Goal: Task Accomplishment & Management: Use online tool/utility

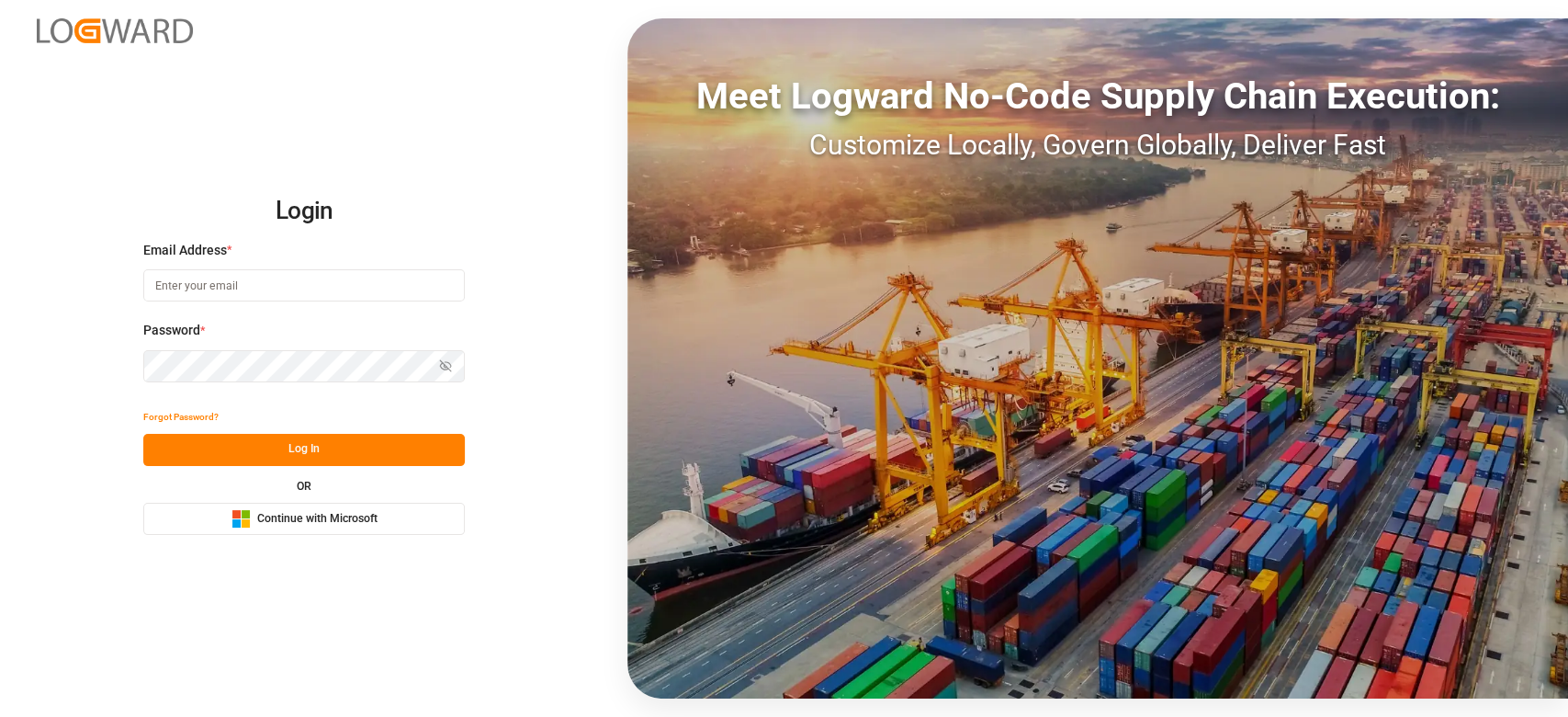
click at [270, 516] on span "Continue with Microsoft" at bounding box center [318, 519] width 120 height 17
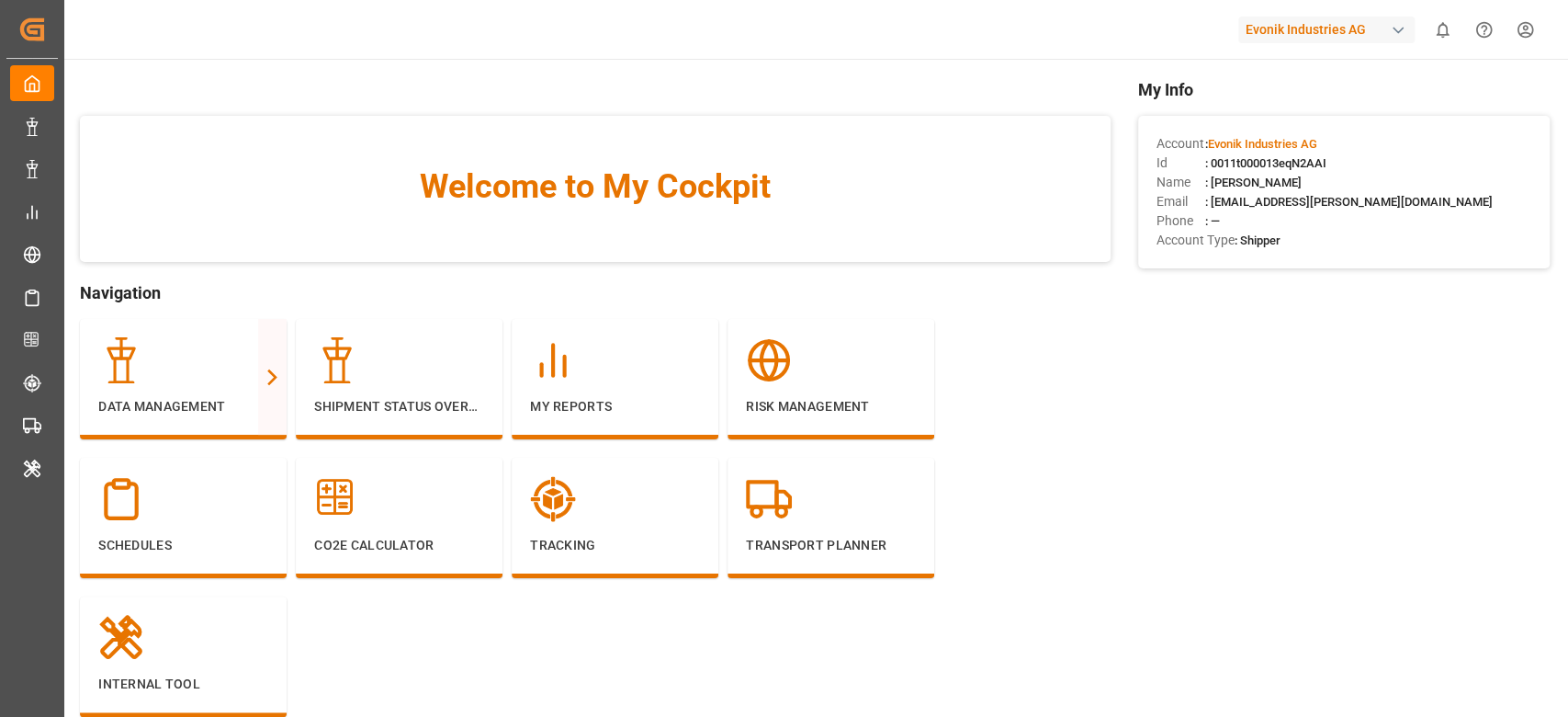
click at [1294, 23] on div "Evonik Industries AG" at bounding box center [1326, 30] width 176 height 26
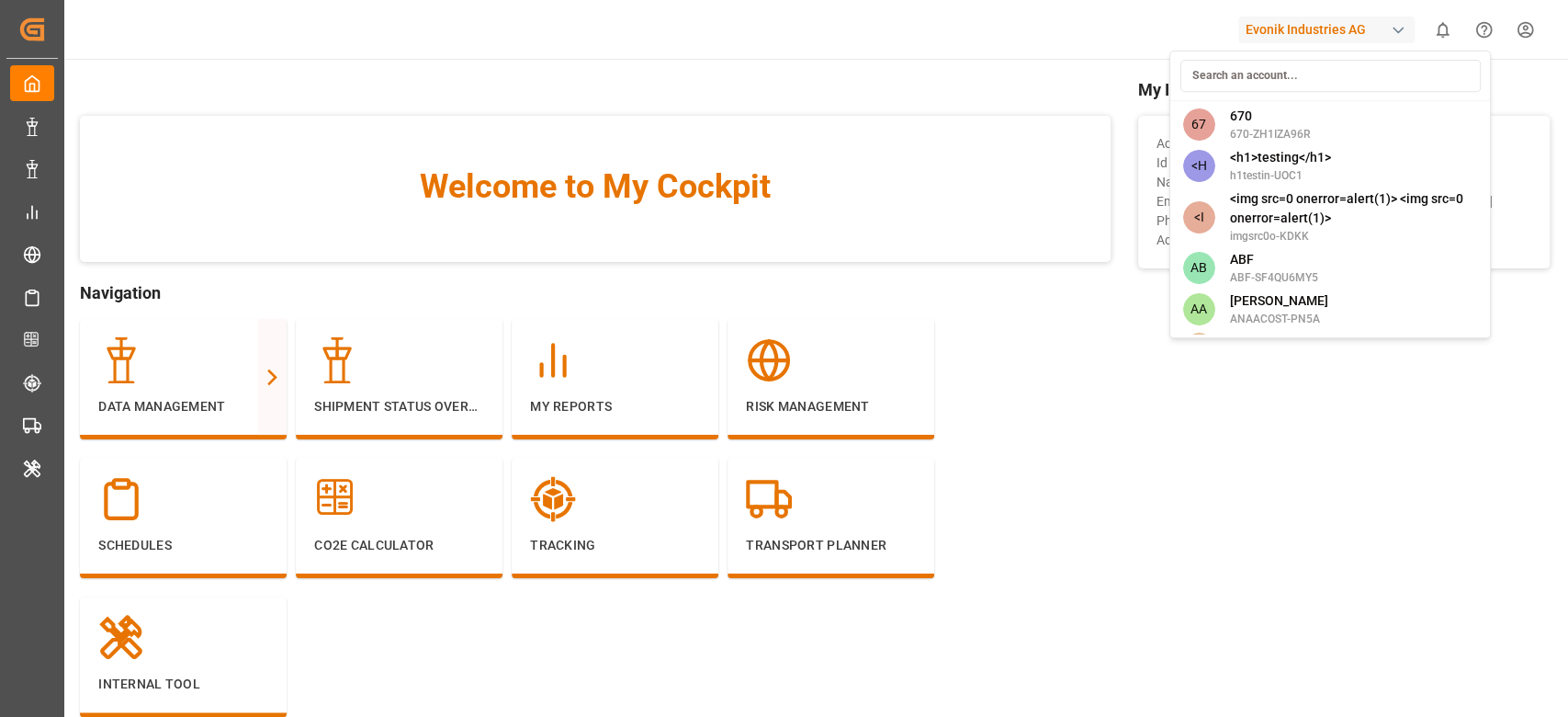
click at [1275, 72] on input at bounding box center [1329, 76] width 301 height 32
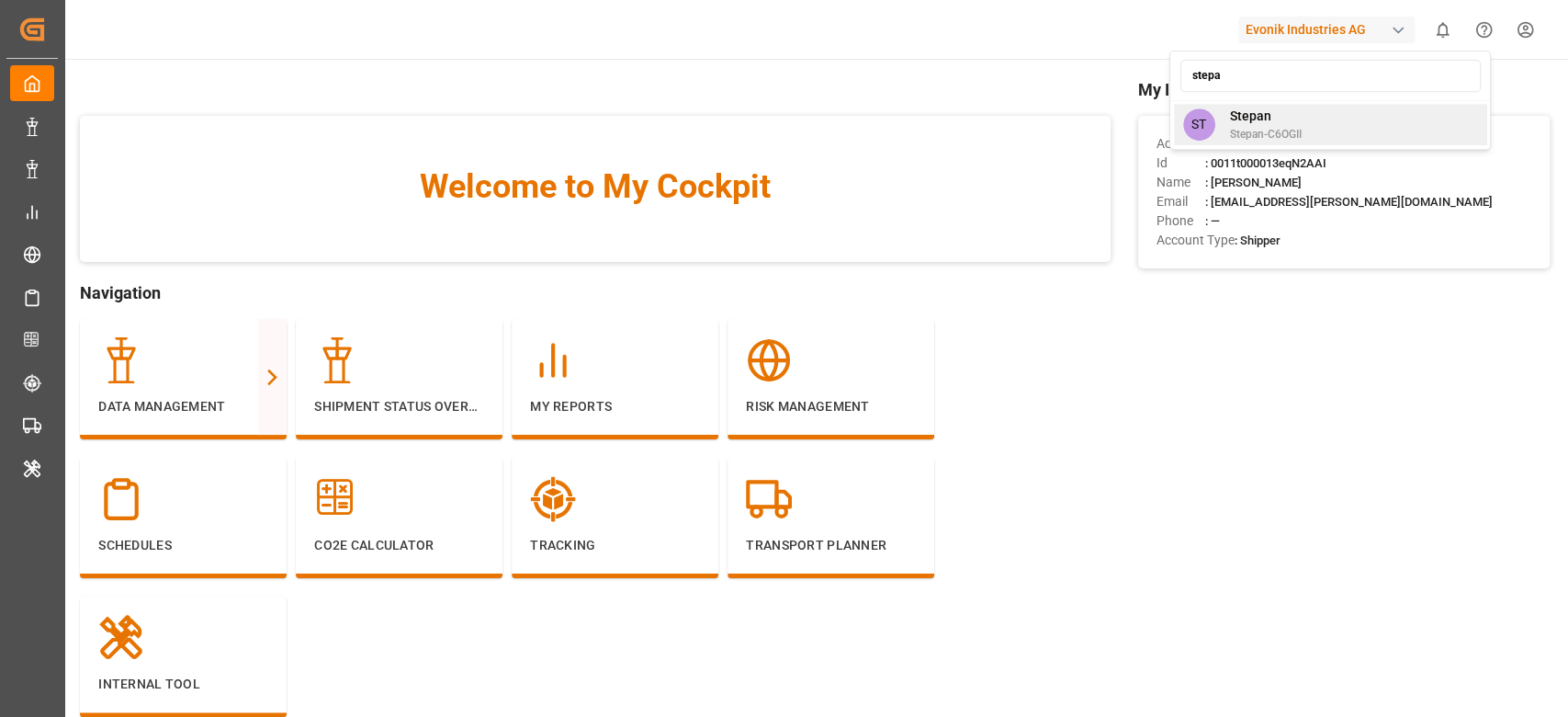
type input "stepa"
click at [1264, 114] on span "Stepan" at bounding box center [1265, 116] width 71 height 20
click at [1264, 114] on div "stepa ST [PERSON_NAME]-C6OGII" at bounding box center [1329, 100] width 321 height 99
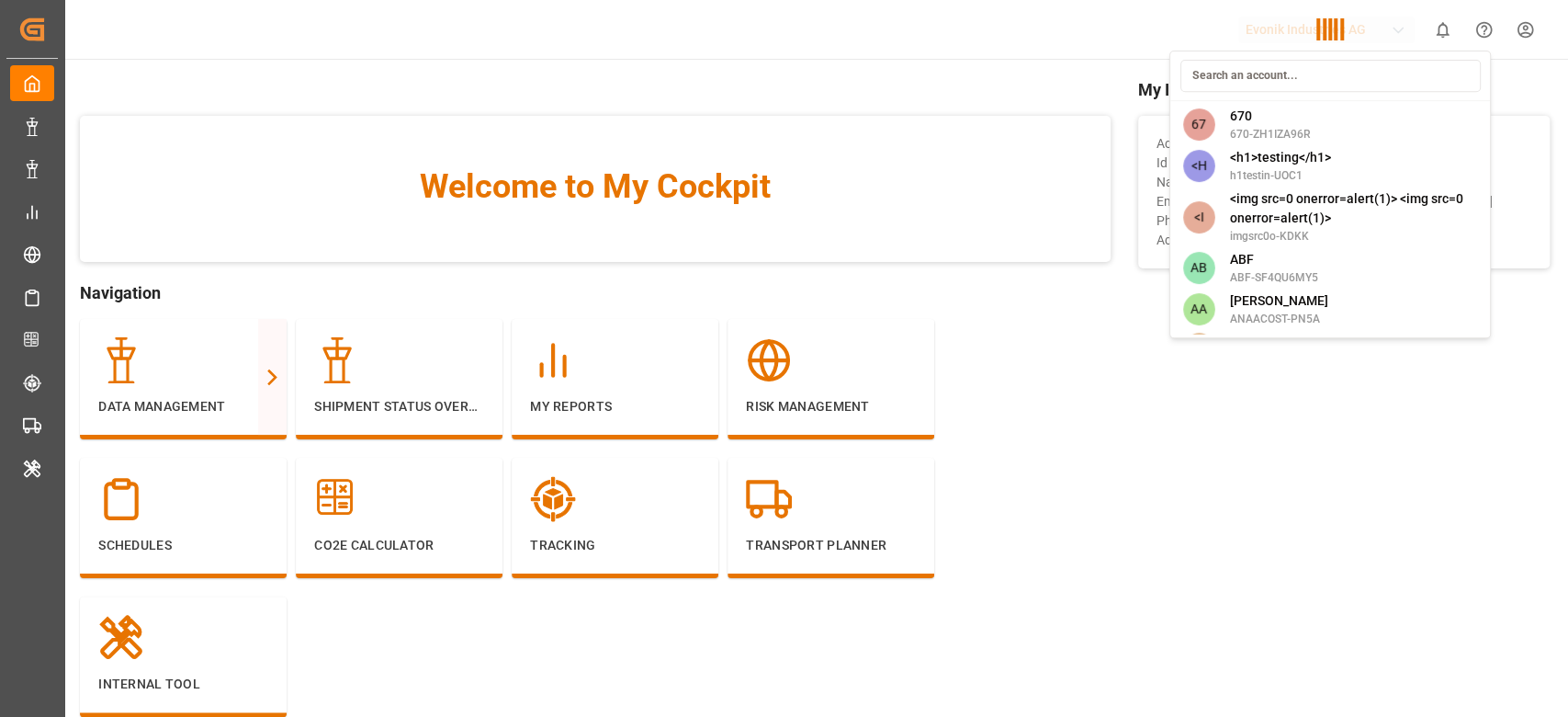
click at [1264, 114] on div "67 670 670-ZH1IZA96R <H <h1>testing</h1> h1testin-UOC1 <I <img src=0 onerror=al…" at bounding box center [1329, 194] width 321 height 288
